Goal: Information Seeking & Learning: Learn about a topic

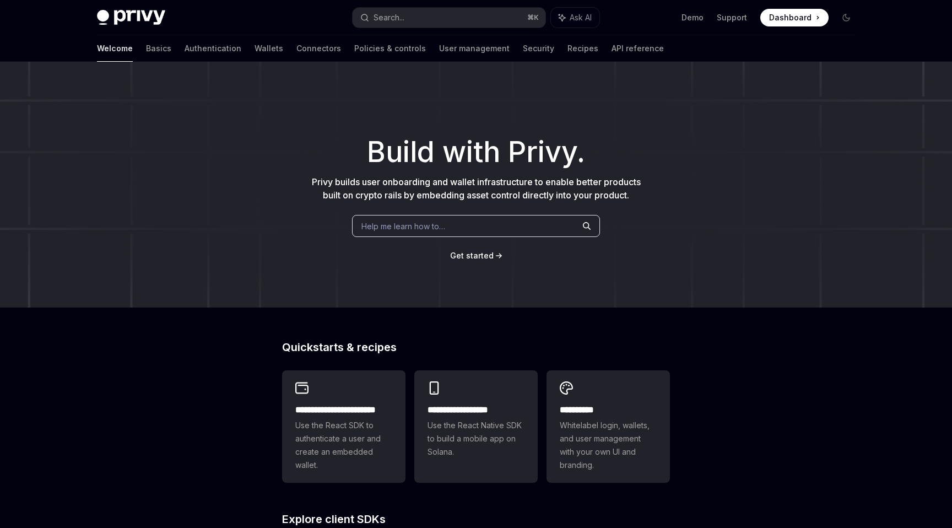
scroll to position [343, 0]
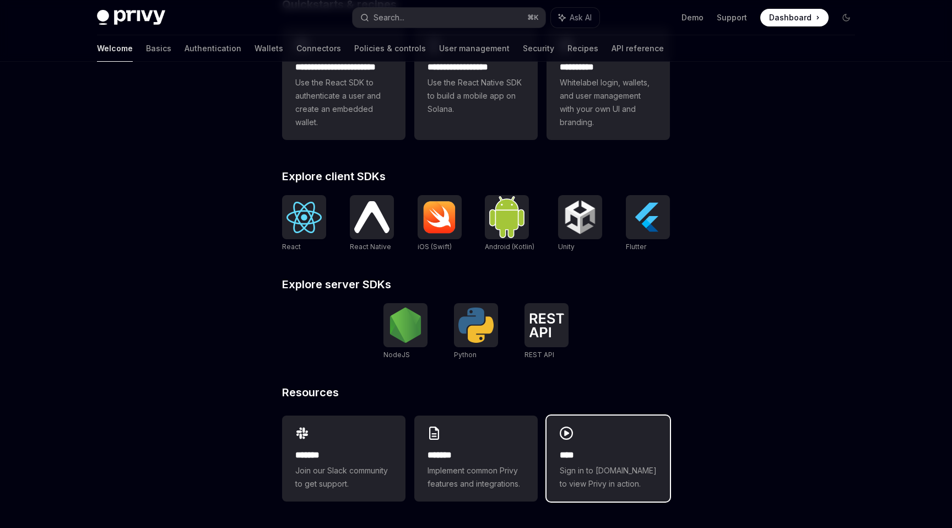
click at [594, 473] on span "Sign in to [DOMAIN_NAME] to view Privy in action." at bounding box center [608, 477] width 97 height 26
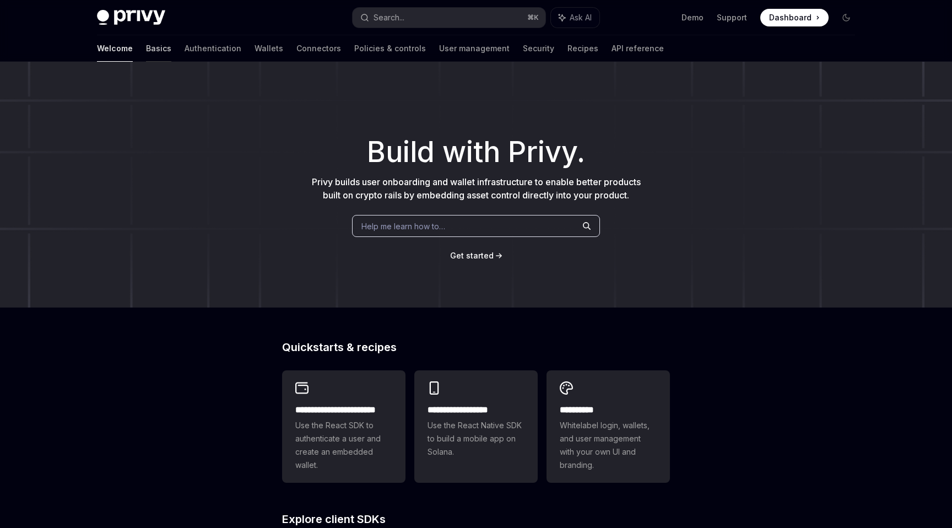
click at [146, 48] on link "Basics" at bounding box center [158, 48] width 25 height 26
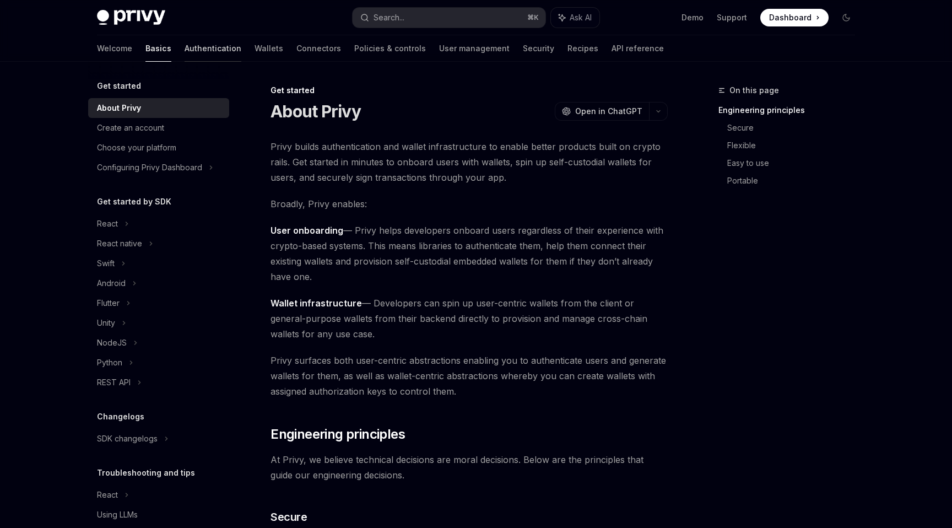
click at [185, 48] on link "Authentication" at bounding box center [213, 48] width 57 height 26
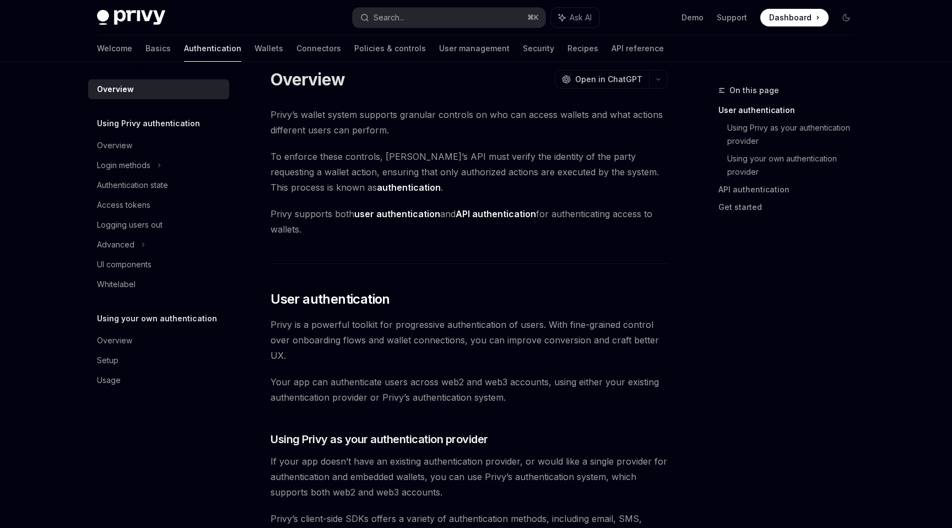
scroll to position [18, 0]
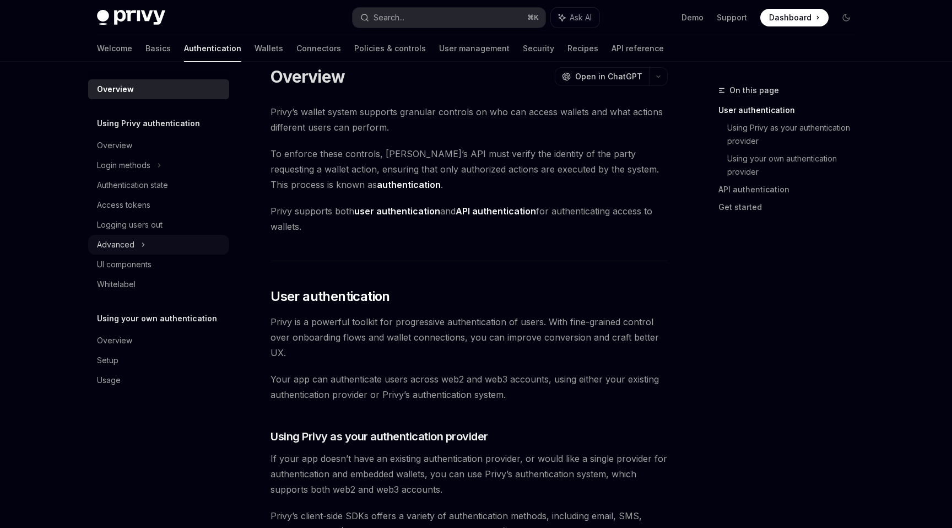
click at [138, 242] on div "Advanced" at bounding box center [158, 245] width 141 height 20
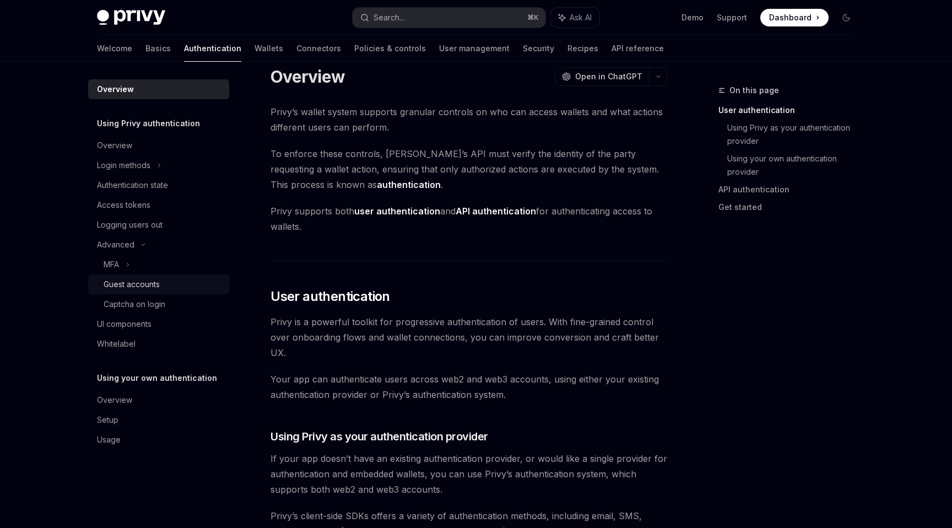
click at [146, 288] on div "Guest accounts" at bounding box center [132, 284] width 56 height 13
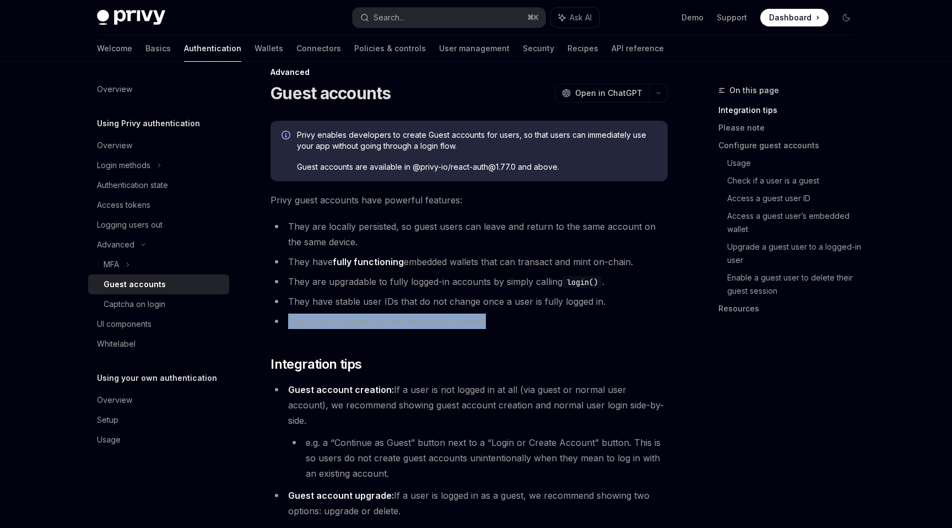
drag, startPoint x: 418, startPoint y: 316, endPoint x: 298, endPoint y: 319, distance: 120.2
click at [276, 314] on li "They can be logged out and deleted as needed." at bounding box center [469, 321] width 397 height 15
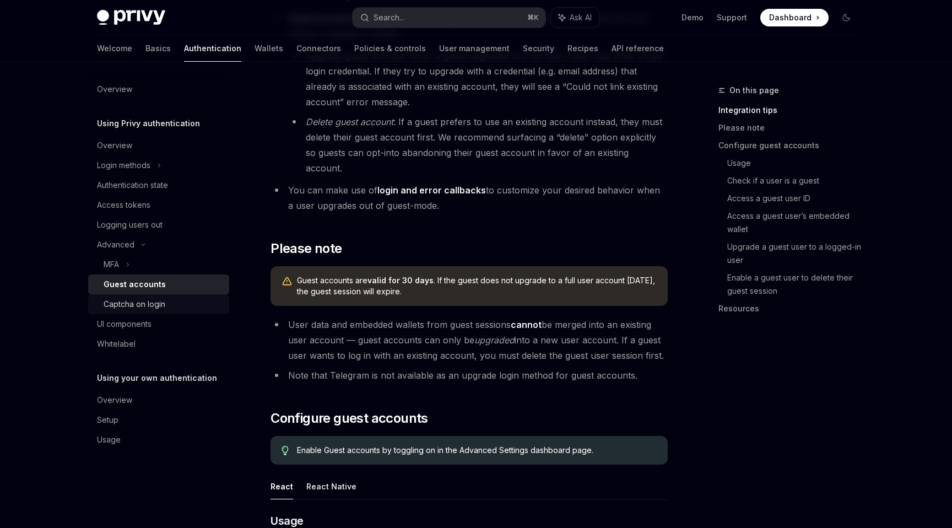
scroll to position [498, 0]
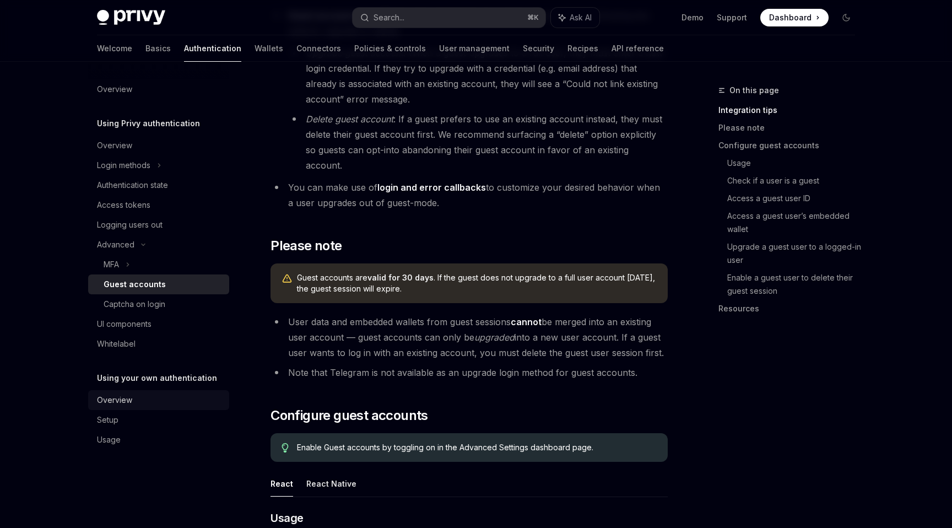
click at [129, 401] on div "Overview" at bounding box center [114, 400] width 35 height 13
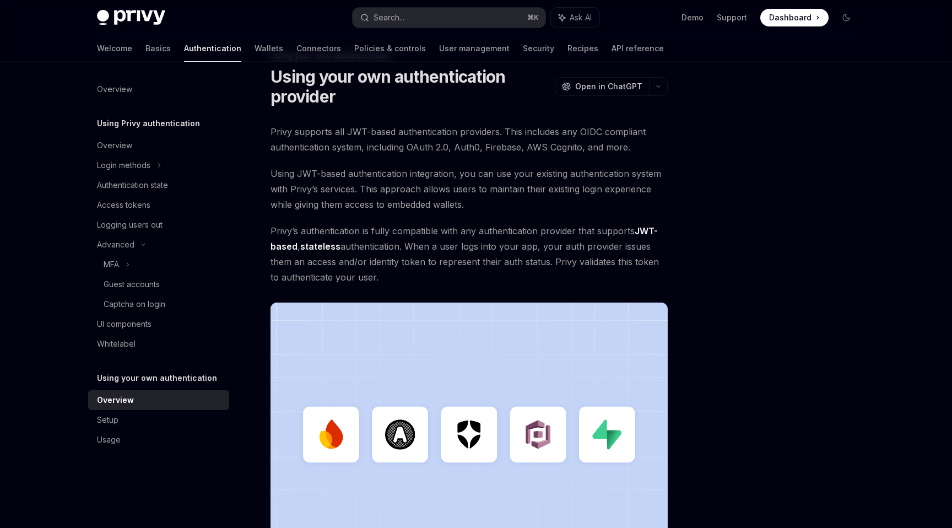
scroll to position [37, 0]
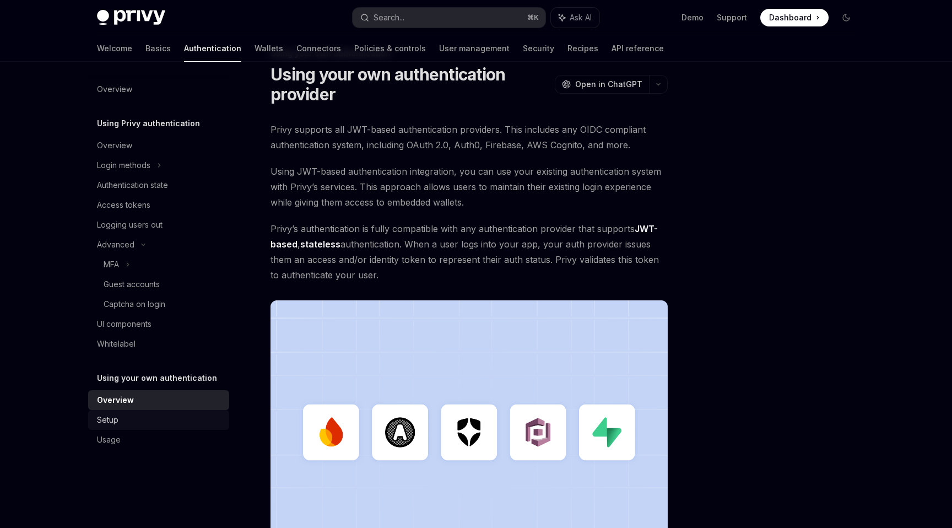
click at [154, 423] on div "Setup" at bounding box center [160, 419] width 126 height 13
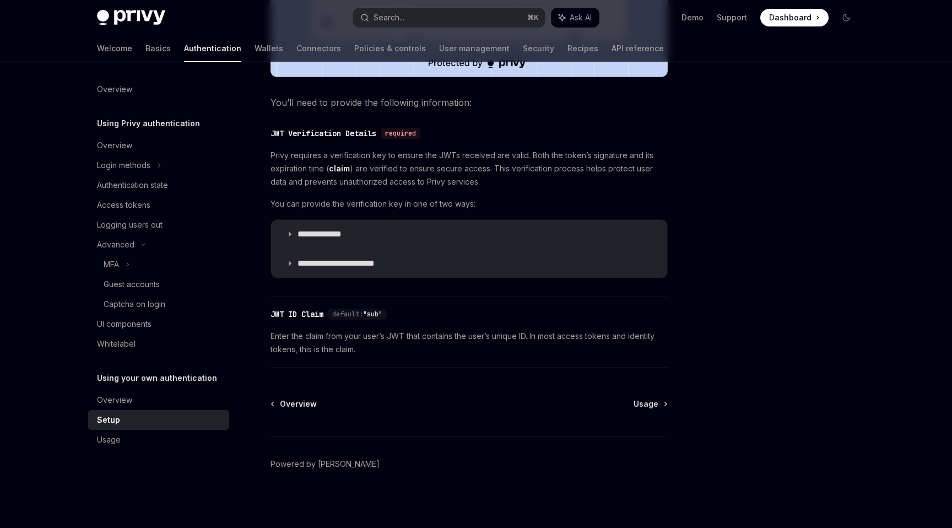
scroll to position [503, 0]
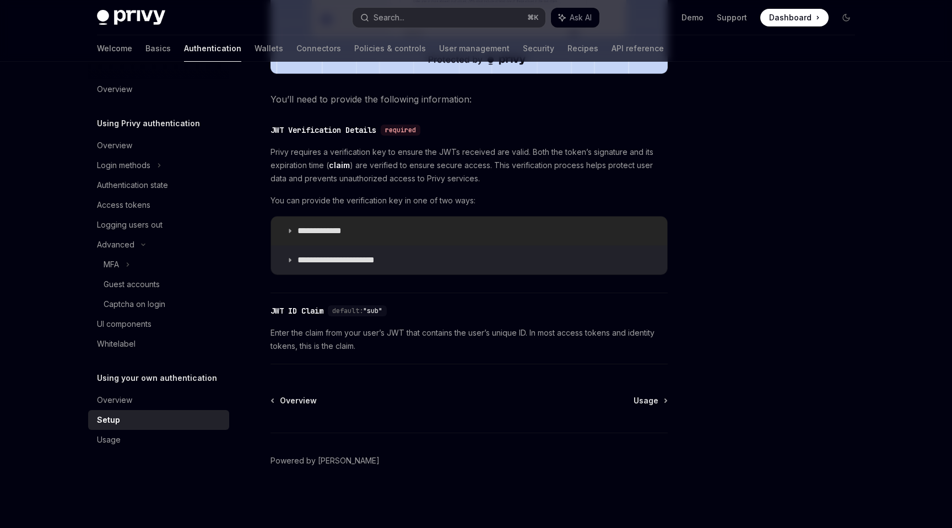
click at [322, 230] on p "**********" at bounding box center [331, 230] width 66 height 11
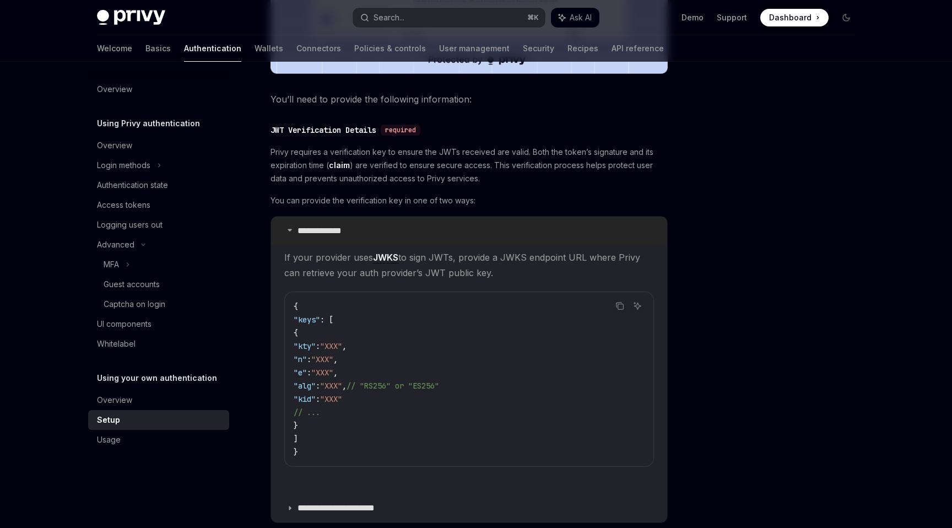
click at [321, 231] on p "**********" at bounding box center [331, 230] width 66 height 11
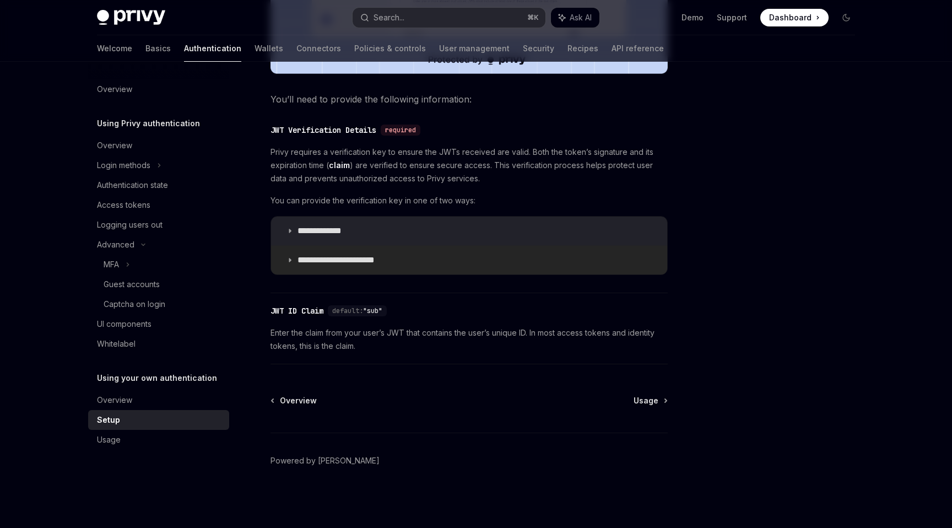
click at [320, 259] on p "**********" at bounding box center [345, 260] width 95 height 11
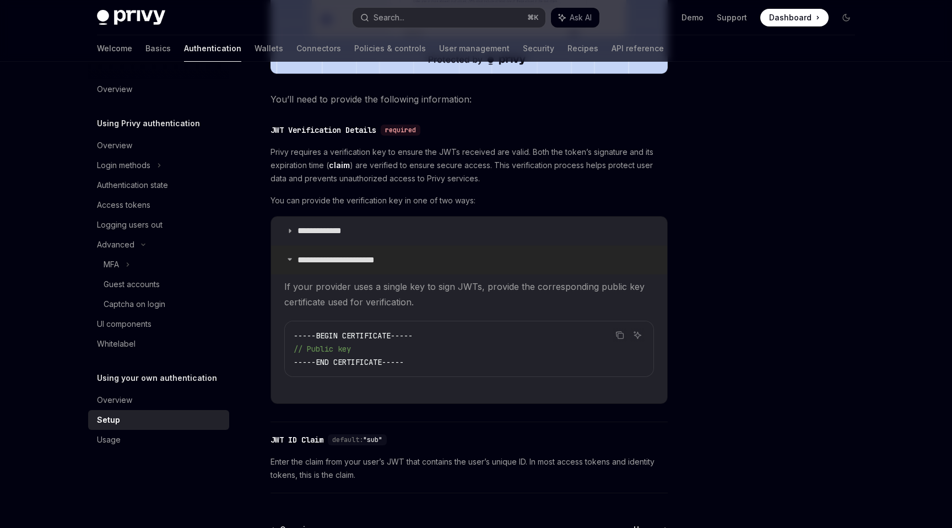
click at [320, 259] on p "**********" at bounding box center [345, 260] width 95 height 11
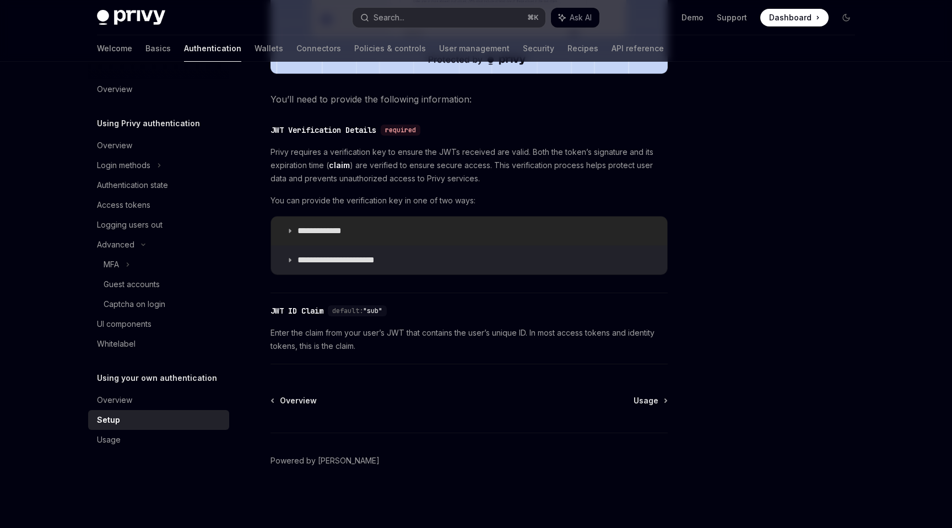
click at [329, 235] on p "**********" at bounding box center [331, 230] width 66 height 11
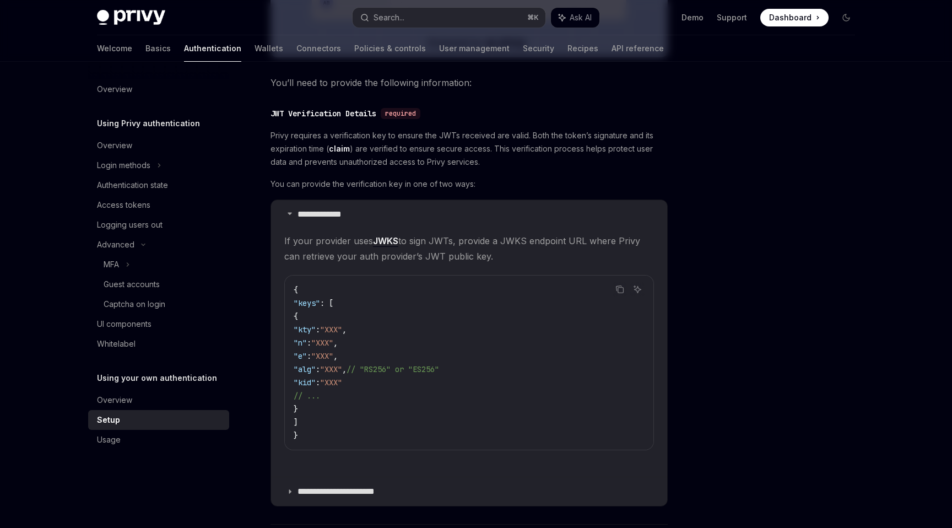
scroll to position [490, 0]
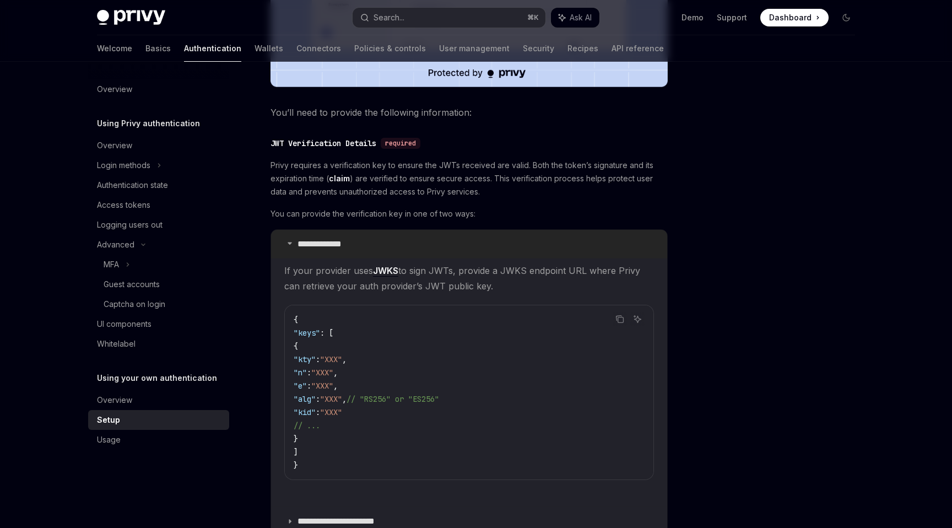
click at [324, 242] on p "**********" at bounding box center [331, 244] width 66 height 11
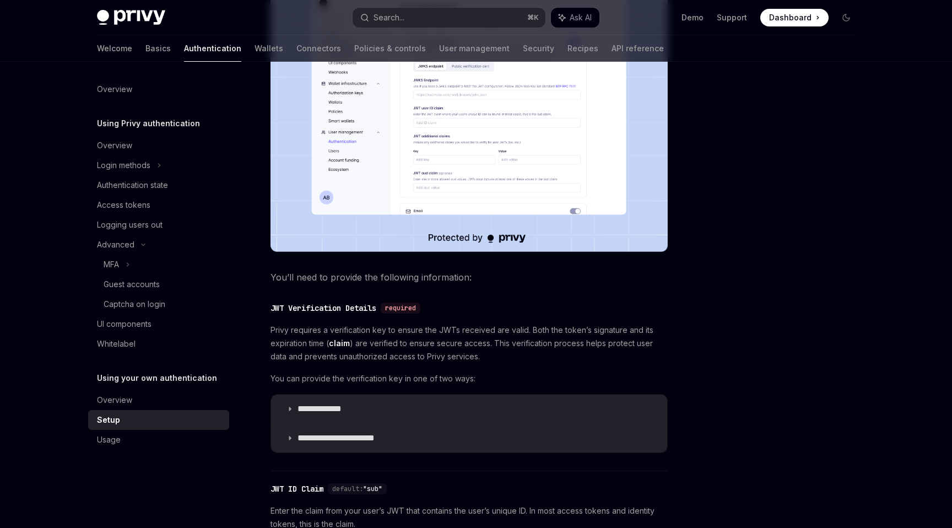
scroll to position [328, 0]
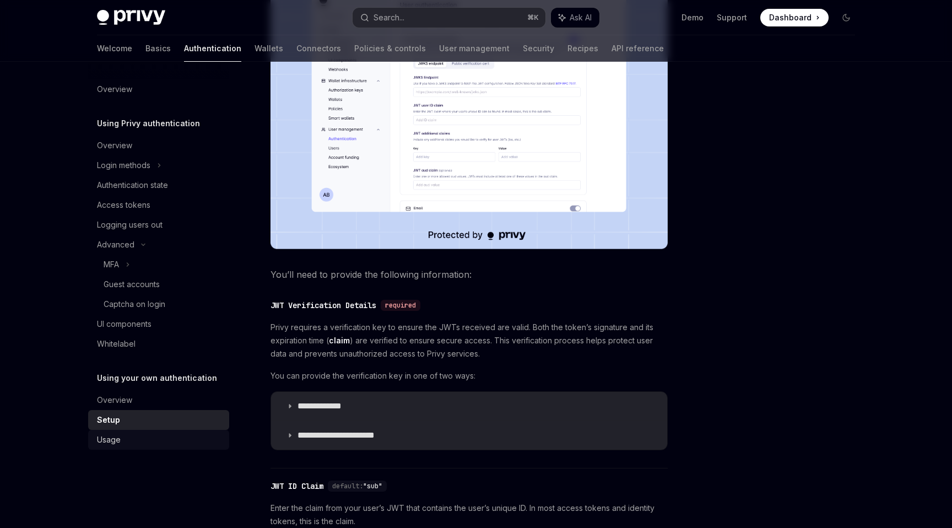
click at [152, 439] on div "Usage" at bounding box center [160, 439] width 126 height 13
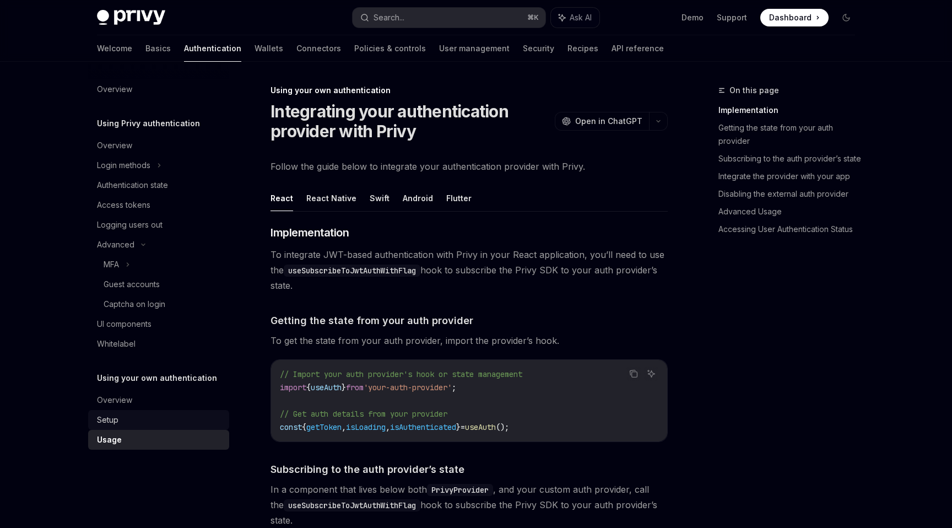
click at [143, 421] on div "Setup" at bounding box center [160, 419] width 126 height 13
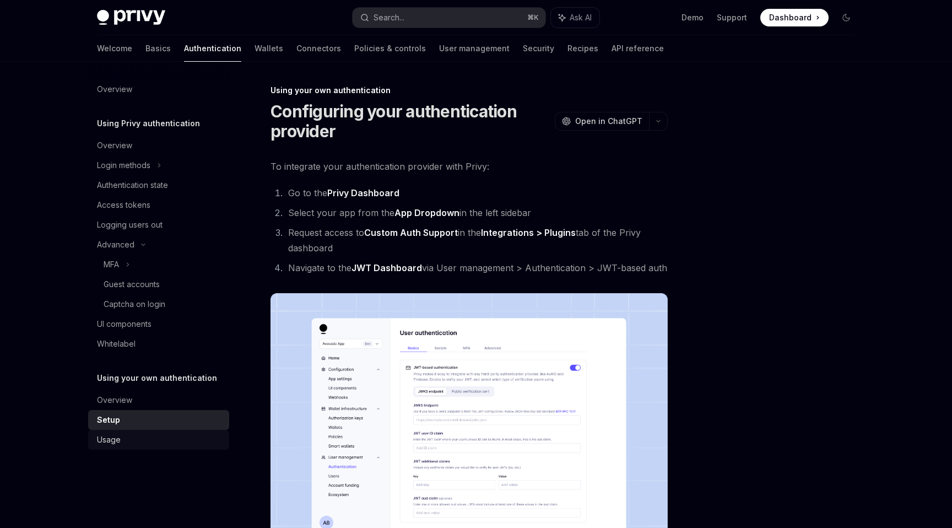
click at [150, 439] on div "Usage" at bounding box center [160, 439] width 126 height 13
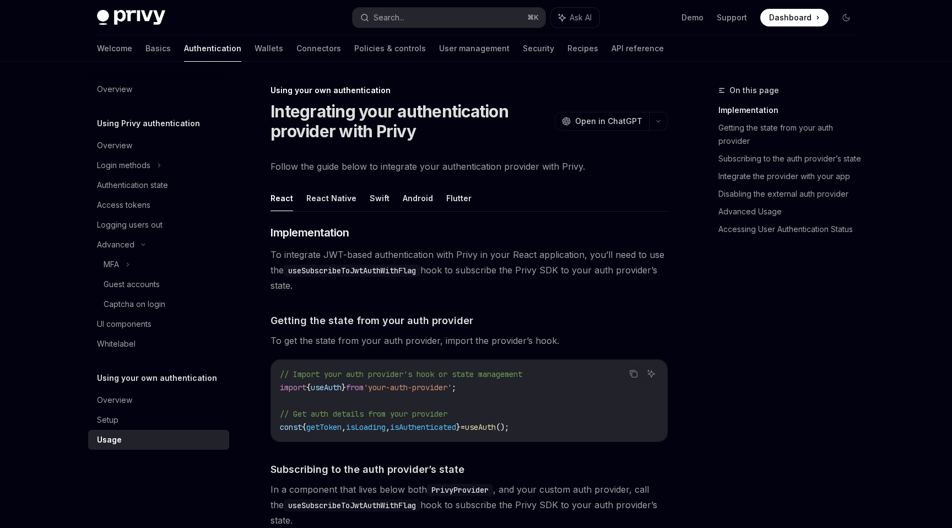
scroll to position [7, 0]
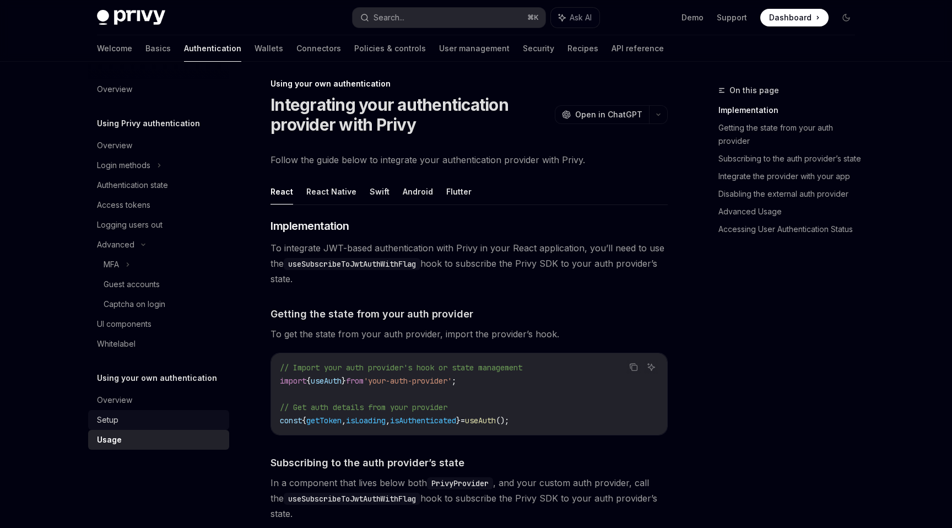
click at [119, 426] on div "Setup" at bounding box center [160, 419] width 126 height 13
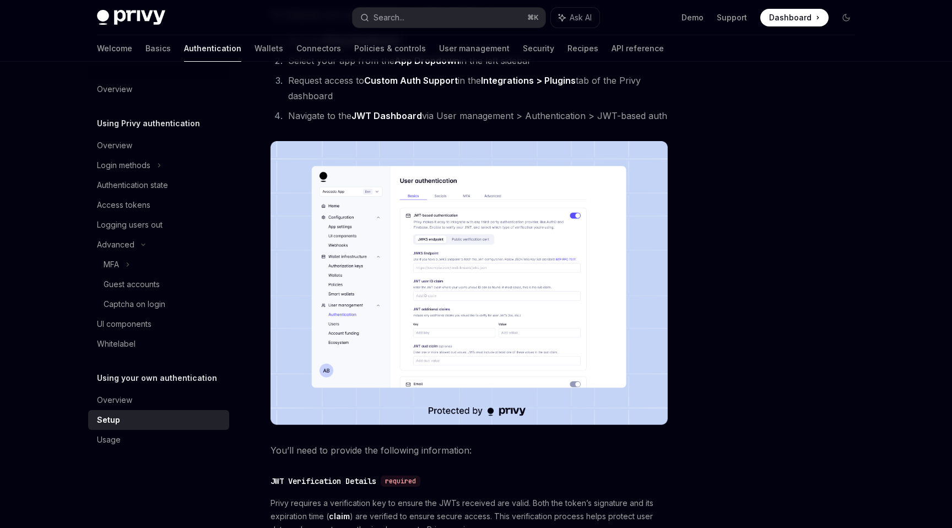
scroll to position [158, 0]
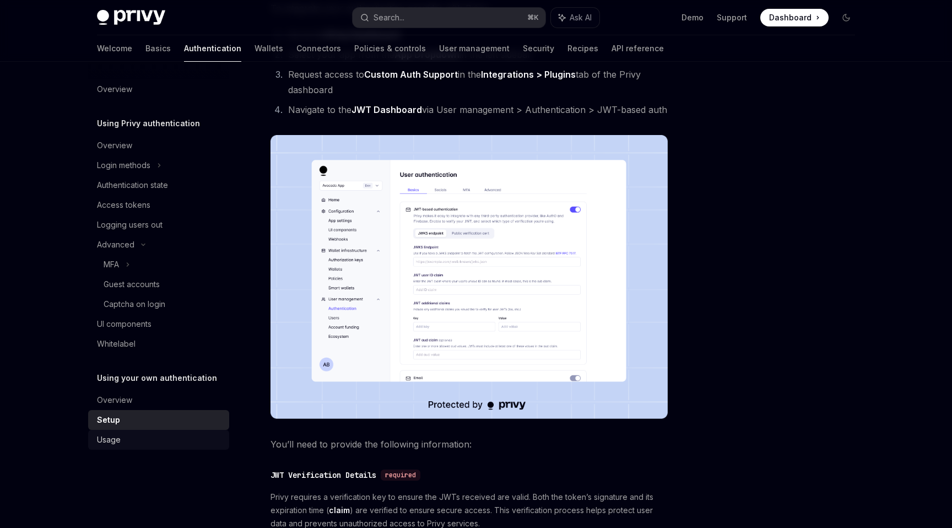
click at [151, 437] on div "Usage" at bounding box center [160, 439] width 126 height 13
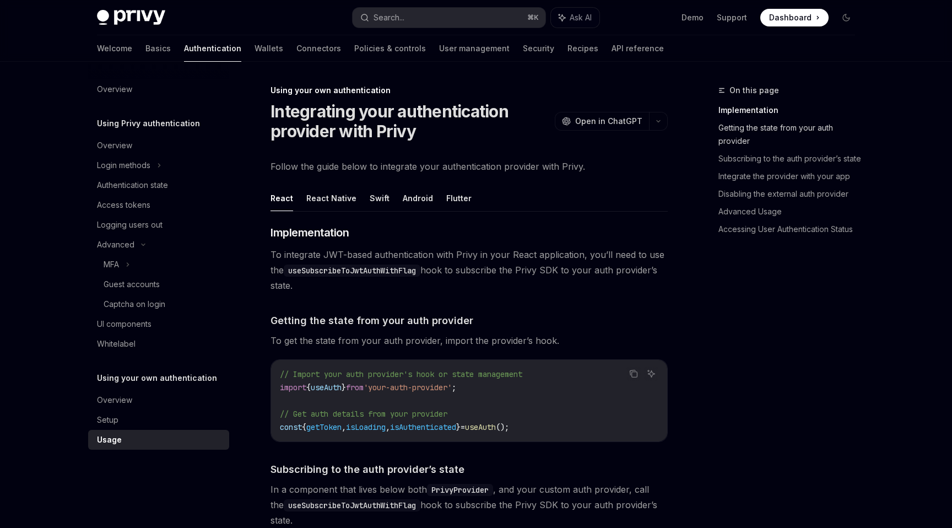
click at [779, 133] on link "Getting the state from your auth provider" at bounding box center [792, 134] width 146 height 31
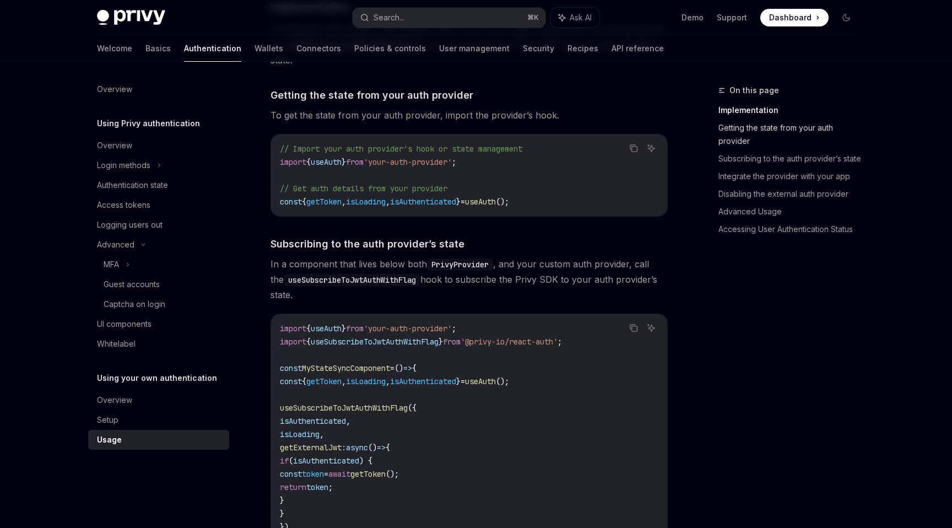
scroll to position [229, 0]
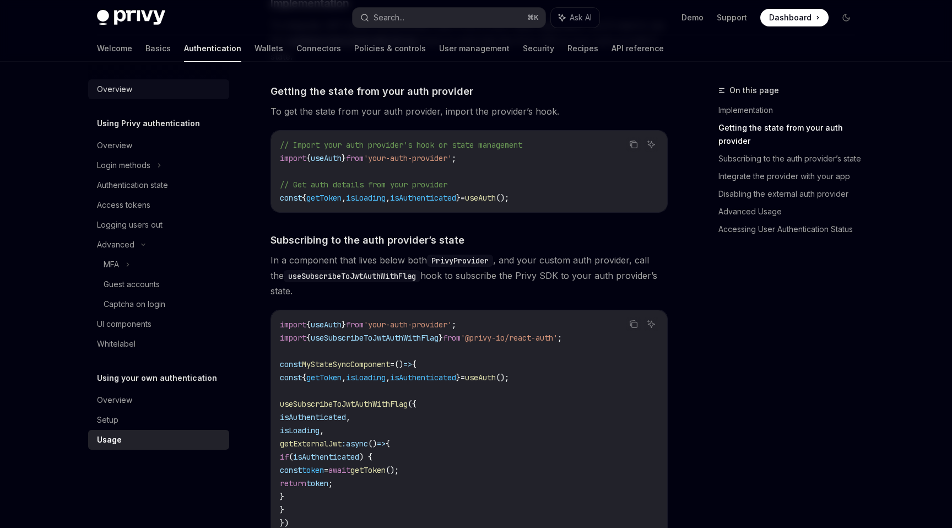
click at [122, 92] on div "Overview" at bounding box center [114, 89] width 35 height 13
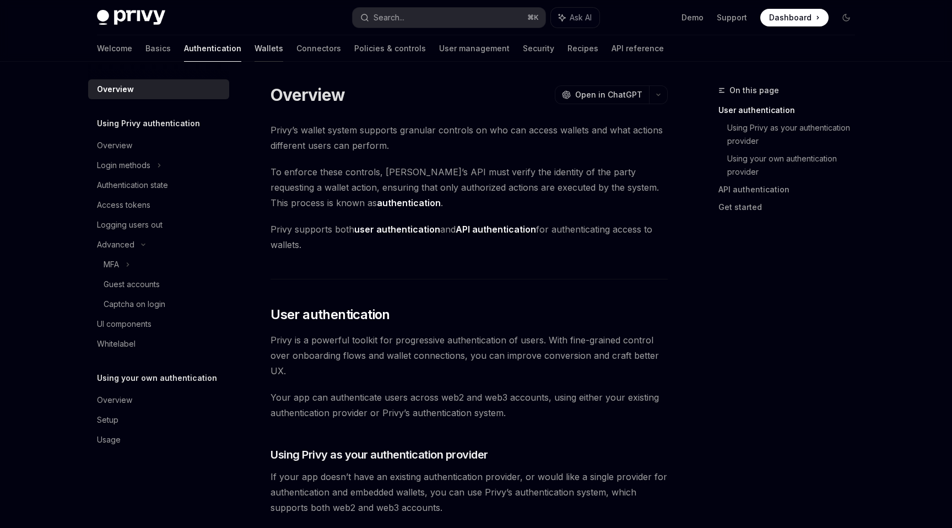
click at [255, 47] on link "Wallets" at bounding box center [269, 48] width 29 height 26
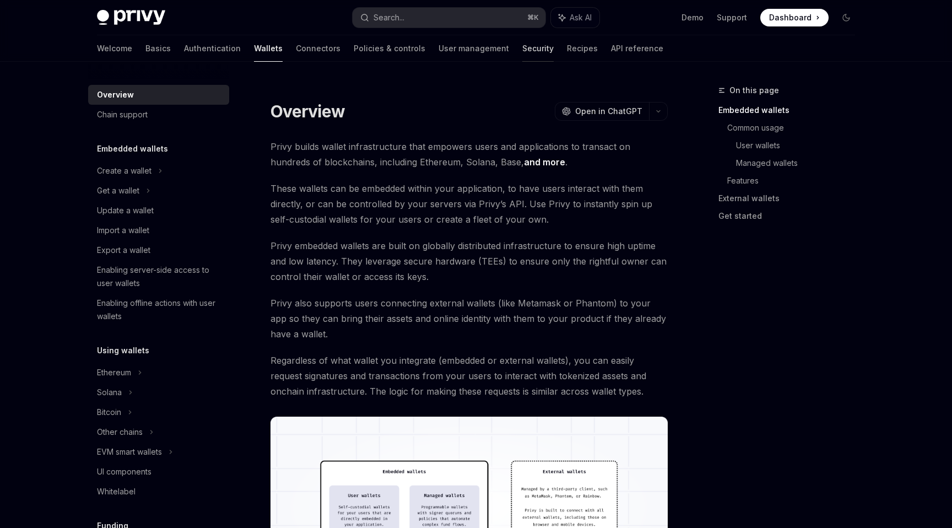
click at [523, 51] on link "Security" at bounding box center [538, 48] width 31 height 26
type textarea "*"
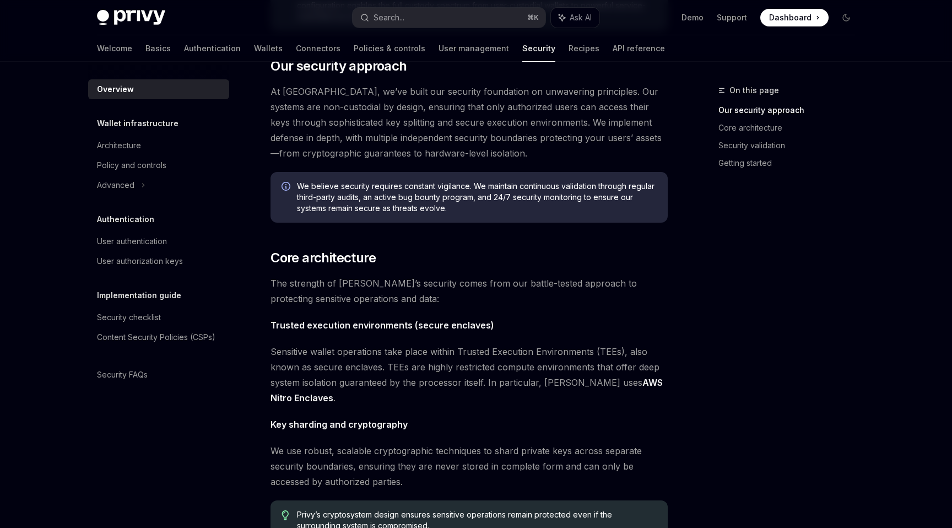
scroll to position [196, 0]
